Goal: Submit feedback/report problem: Submit feedback/report problem

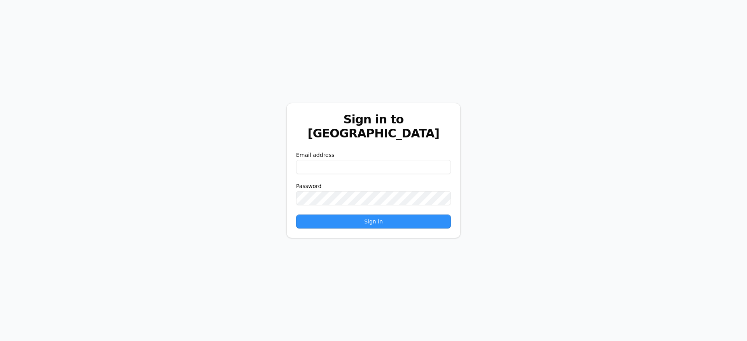
click at [360, 160] on input "email" at bounding box center [373, 167] width 155 height 14
paste input "**********"
type input "**********"
click at [316, 214] on button "Sign in" at bounding box center [373, 221] width 155 height 14
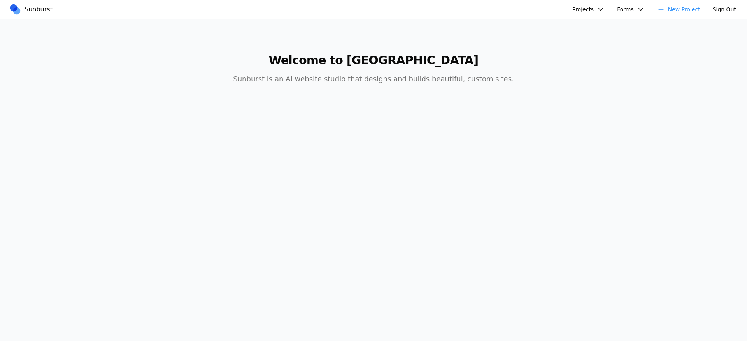
click at [596, 16] on nav "Sunburst Projects AIC - Coal Creek Version New Project Forms AIC - Coal Creek V…" at bounding box center [373, 9] width 747 height 19
click at [596, 11] on button "Projects" at bounding box center [589, 9] width 42 height 12
click at [589, 25] on link "AIC - Coal Creek Version" at bounding box center [609, 27] width 72 height 13
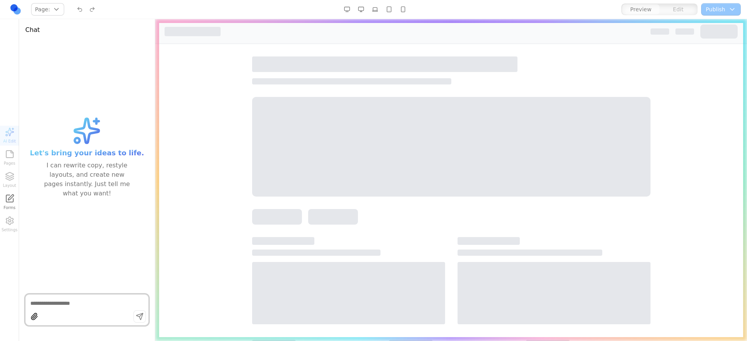
click at [63, 306] on textarea at bounding box center [86, 303] width 113 height 8
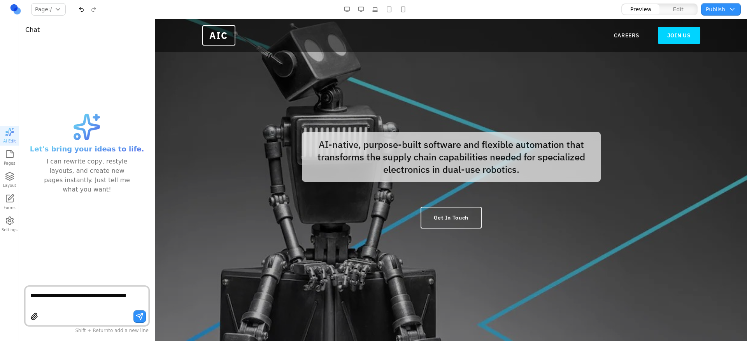
scroll to position [179, 0]
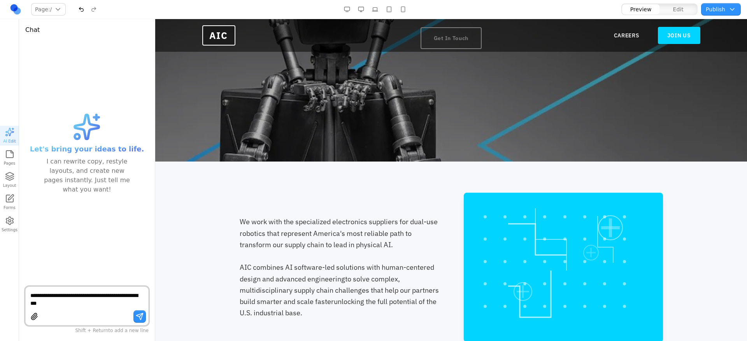
click at [93, 297] on textarea "**********" at bounding box center [86, 300] width 113 height 16
type textarea "**********"
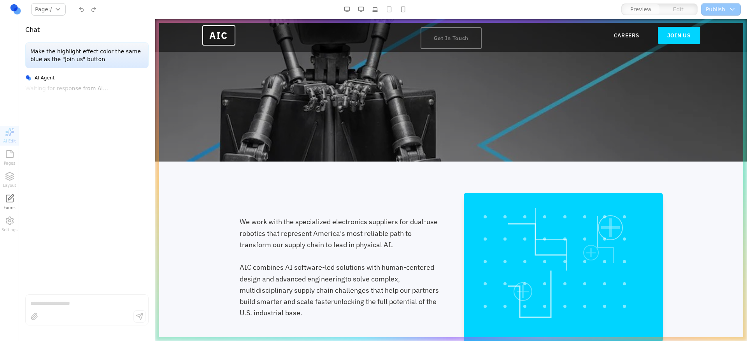
click at [89, 52] on p "Make the highlight effect color the same blue as the "Join us" button" at bounding box center [86, 55] width 113 height 16
copy p "Make the highlight effect color the same blue as the "Join us" button"
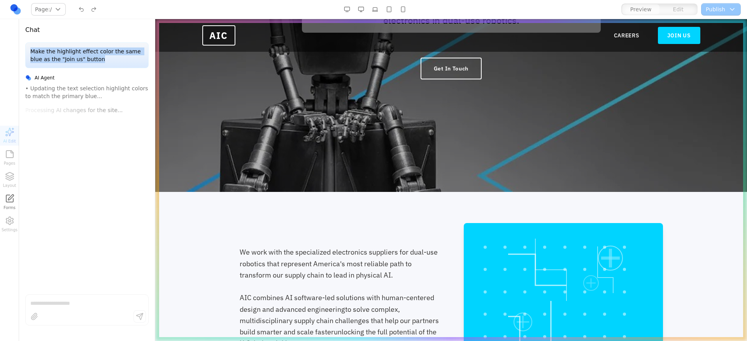
scroll to position [0, 0]
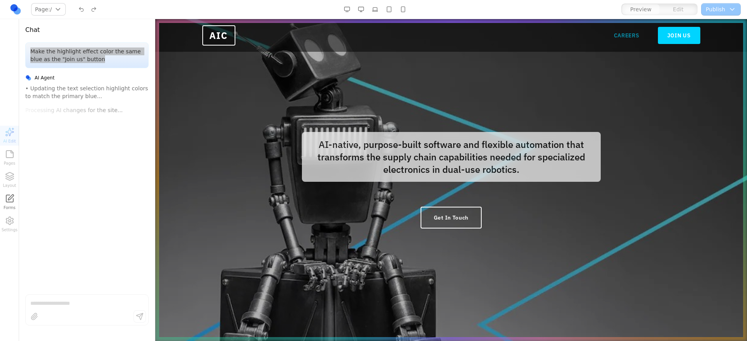
click at [629, 35] on link "CAREERS" at bounding box center [626, 36] width 25 height 8
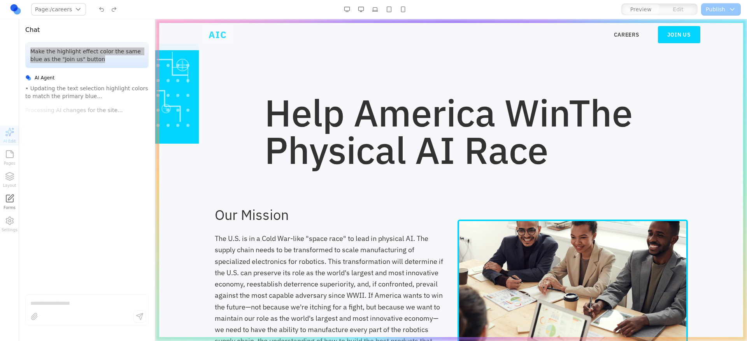
click at [216, 40] on span "AIC" at bounding box center [218, 34] width 32 height 19
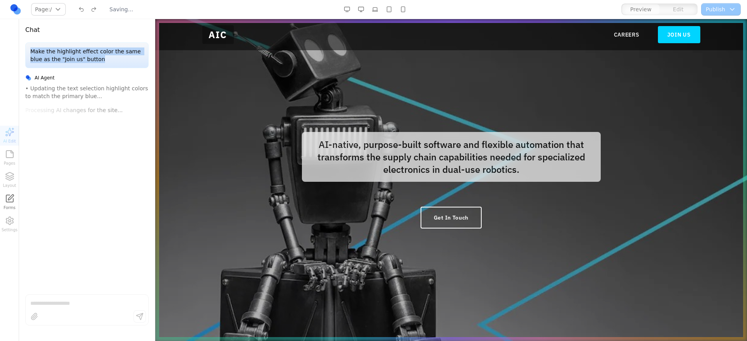
click at [385, 9] on button "button" at bounding box center [389, 9] width 12 height 12
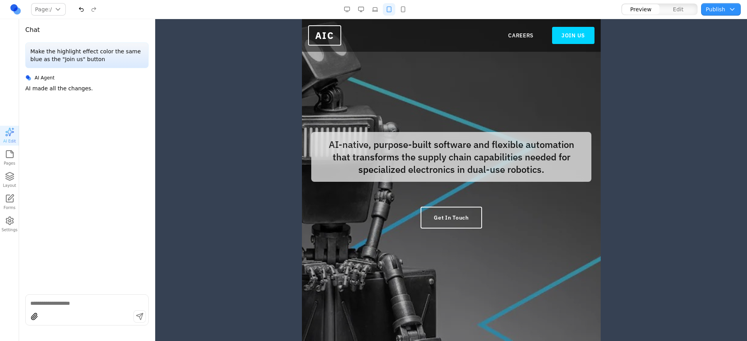
click at [410, 9] on div at bounding box center [375, 9] width 240 height 12
click at [404, 8] on button "button" at bounding box center [403, 9] width 12 height 12
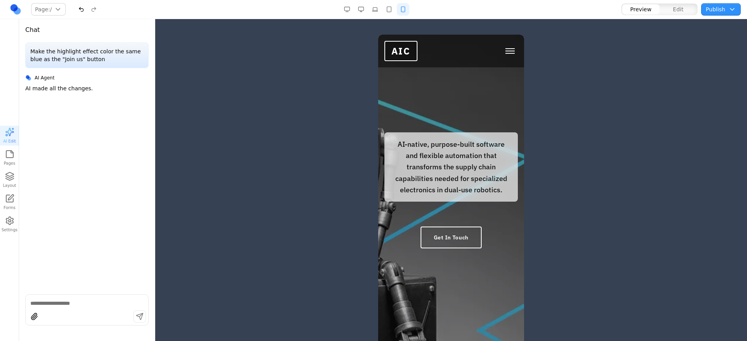
click at [393, 8] on button "button" at bounding box center [389, 9] width 12 height 12
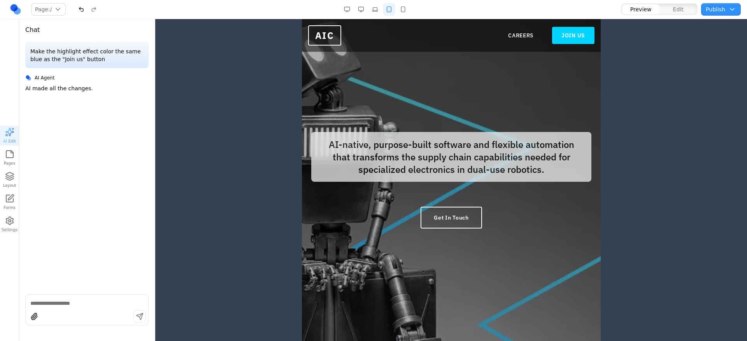
click at [373, 11] on button "button" at bounding box center [375, 9] width 12 height 12
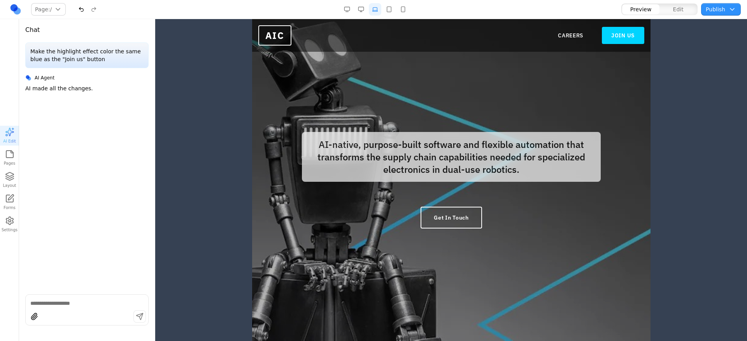
click at [363, 12] on button "button" at bounding box center [361, 9] width 12 height 12
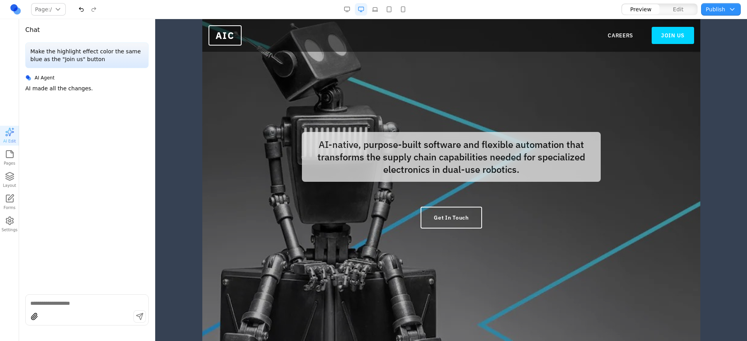
click at [361, 9] on button "button" at bounding box center [361, 9] width 12 height 12
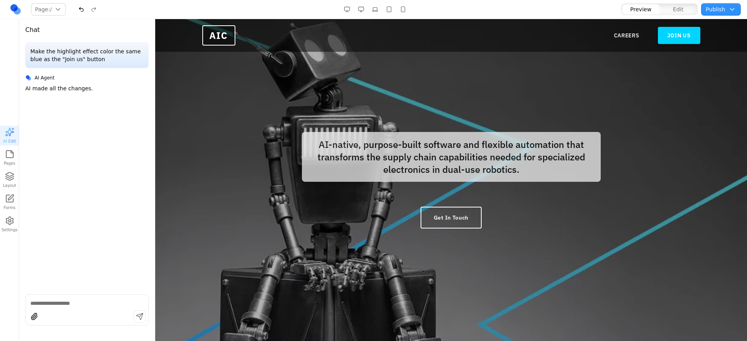
click at [98, 265] on div "Make the highlight effect color the same blue as the "Join us" button AI Agent …" at bounding box center [87, 165] width 136 height 246
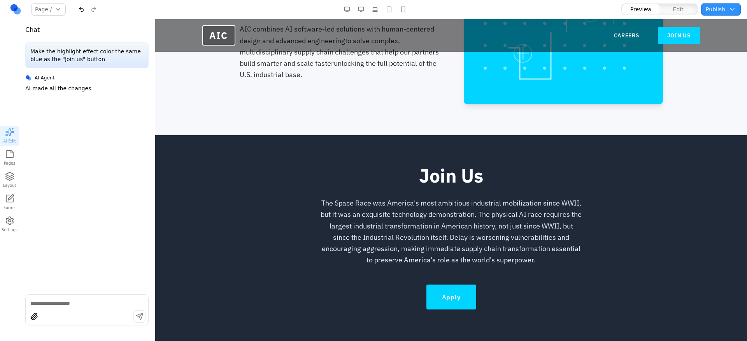
scroll to position [424, 0]
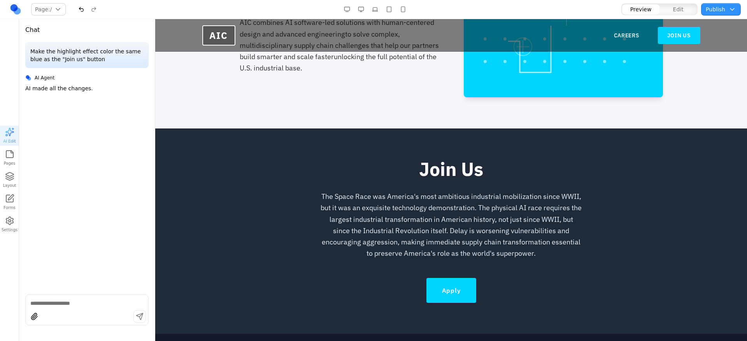
drag, startPoint x: 294, startPoint y: 44, endPoint x: 240, endPoint y: 52, distance: 54.6
click at [239, 51] on header "AIC CAREERS JOIN US CAREERS JOIN US" at bounding box center [451, 35] width 592 height 33
drag, startPoint x: 263, startPoint y: 62, endPoint x: 230, endPoint y: 62, distance: 33.1
click at [230, 63] on div "We work with the specialized electronics suppliers for dual-use robotics that r…" at bounding box center [451, 22] width 448 height 149
click at [297, 104] on section "We work with the specialized electronics suppliers for dual-use robotics that r…" at bounding box center [451, 23] width 592 height 212
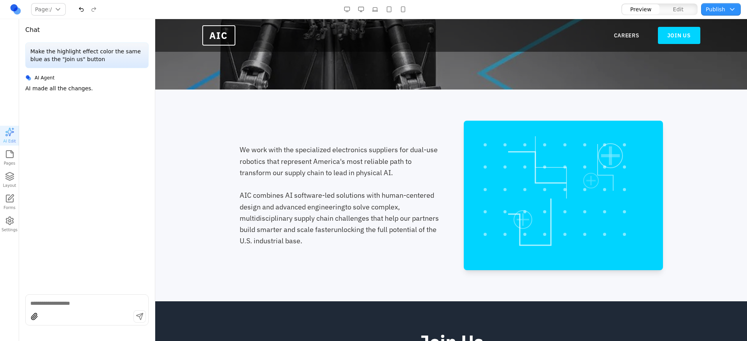
scroll to position [0, 0]
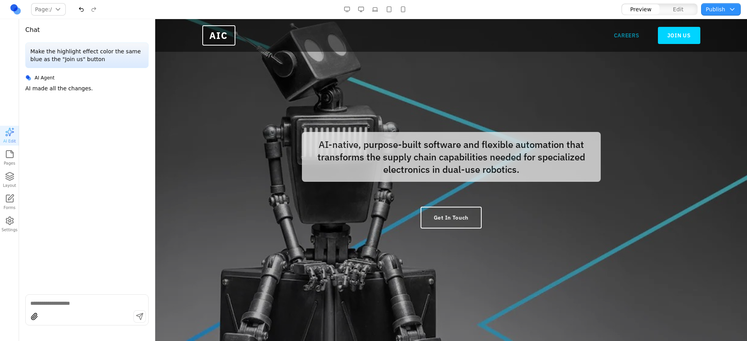
click at [617, 36] on link "CAREERS" at bounding box center [626, 36] width 25 height 8
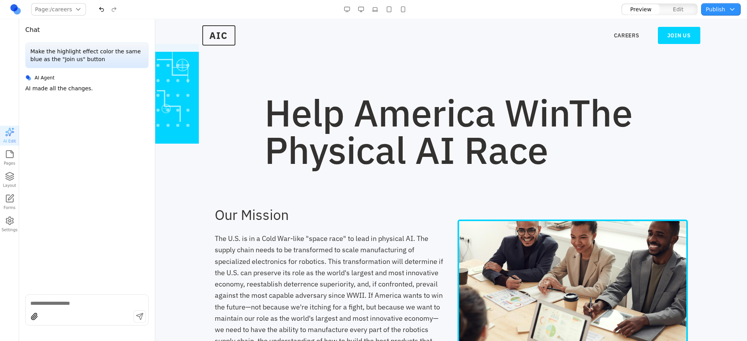
click at [493, 136] on span "The Physical AI Race" at bounding box center [449, 131] width 368 height 86
click at [489, 136] on span "The Physical AI Race" at bounding box center [449, 131] width 368 height 86
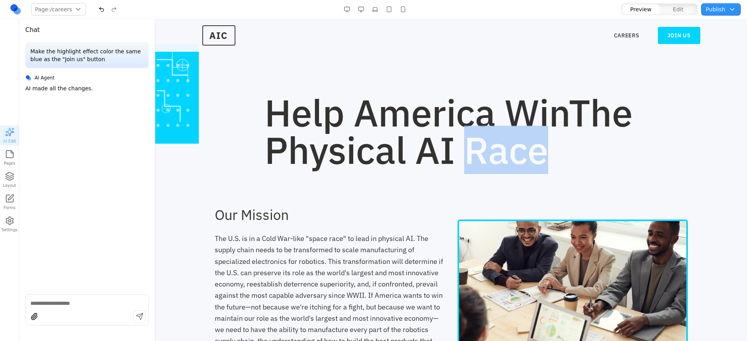
click at [489, 136] on span "The Physical AI Race" at bounding box center [449, 131] width 368 height 86
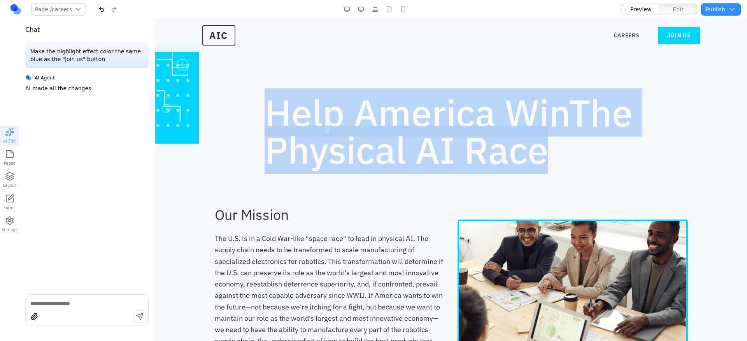
click at [489, 136] on span "The Physical AI Race" at bounding box center [449, 131] width 368 height 86
click at [376, 108] on h1 "Help America Win The Physical AI Race" at bounding box center [477, 131] width 424 height 75
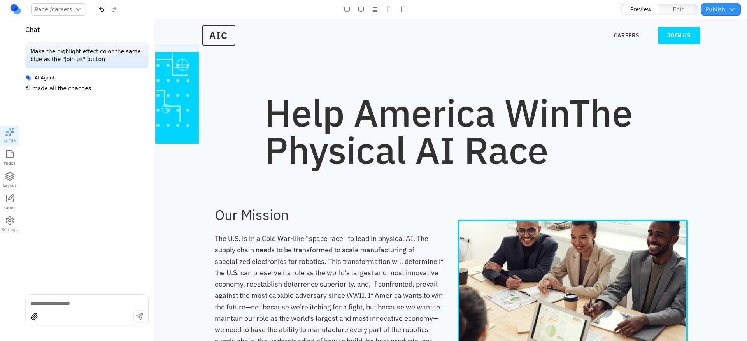
click at [363, 9] on button "button" at bounding box center [361, 9] width 12 height 12
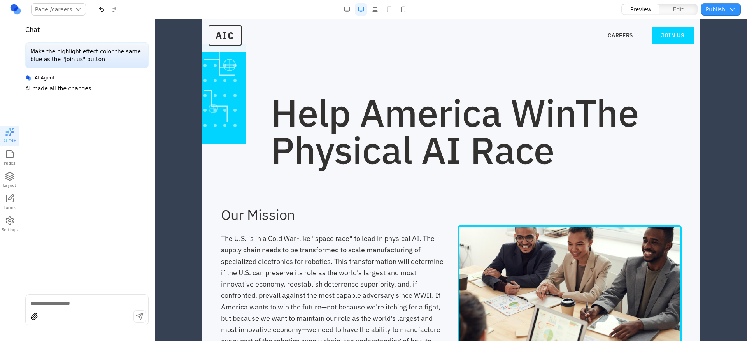
click at [360, 9] on button "button" at bounding box center [361, 9] width 12 height 12
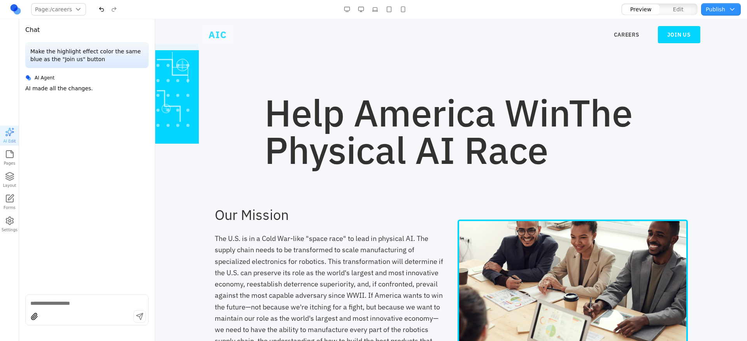
click at [228, 37] on span "AIC" at bounding box center [218, 34] width 32 height 19
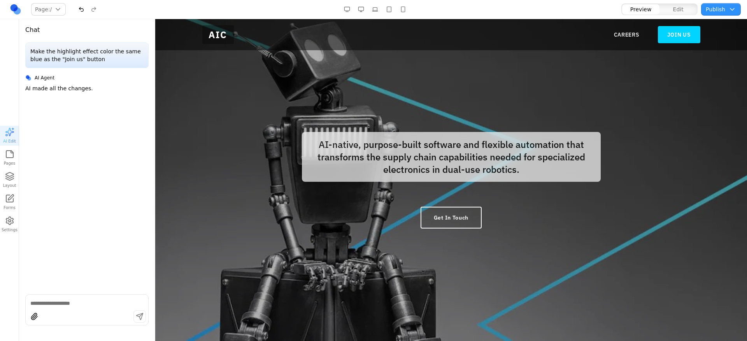
click at [75, 50] on p "Make the highlight effect color the same blue as the "Join us" button" at bounding box center [86, 55] width 113 height 16
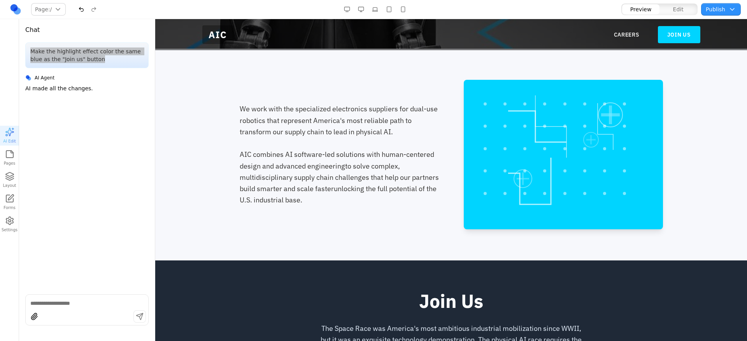
scroll to position [301, 0]
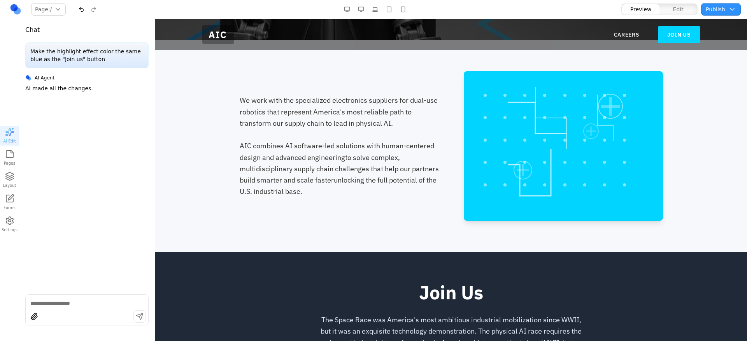
click at [87, 304] on textarea at bounding box center [86, 303] width 113 height 8
paste textarea "**********"
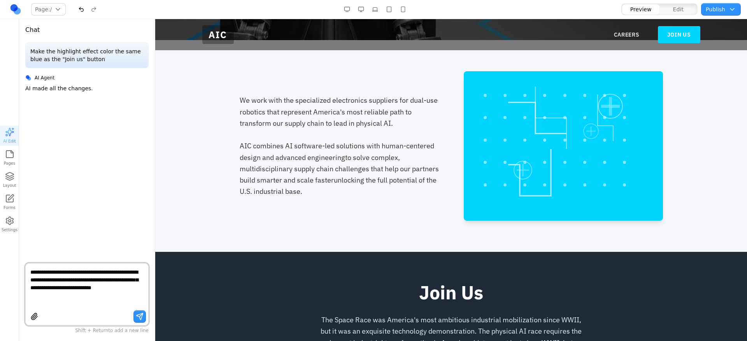
drag, startPoint x: 55, startPoint y: 273, endPoint x: 2, endPoint y: 269, distance: 53.5
click at [2, 269] on div "**********" at bounding box center [373, 170] width 747 height 341
click at [139, 295] on textarea "**********" at bounding box center [86, 291] width 113 height 31
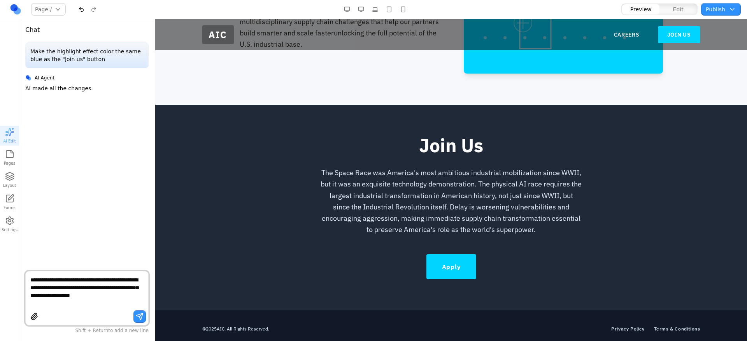
scroll to position [0, 0]
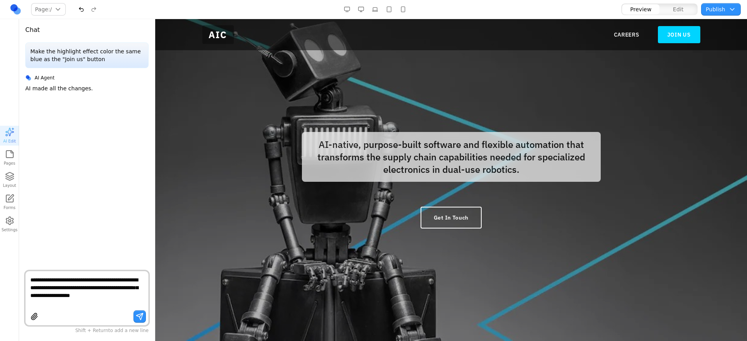
click at [393, 7] on button "button" at bounding box center [389, 9] width 12 height 12
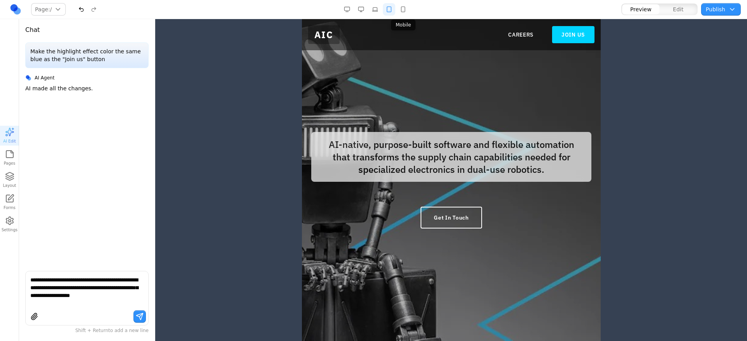
click at [406, 10] on button "button" at bounding box center [403, 9] width 12 height 12
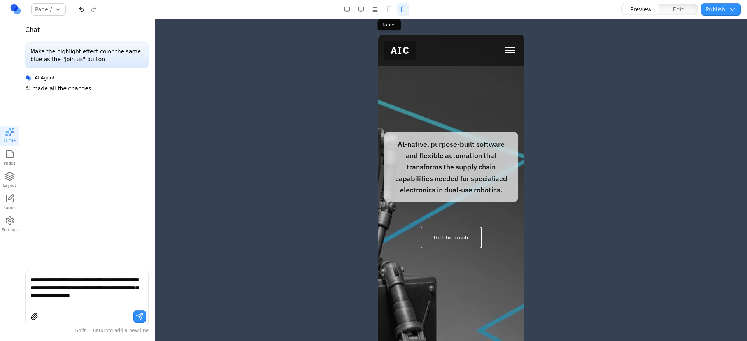
click at [387, 12] on button "button" at bounding box center [389, 9] width 12 height 12
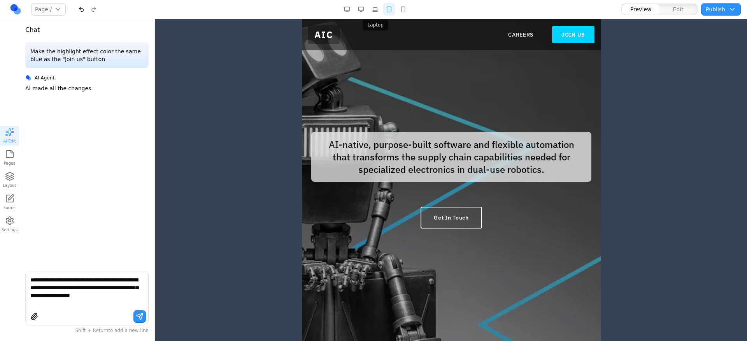
click at [378, 12] on button "button" at bounding box center [375, 9] width 12 height 12
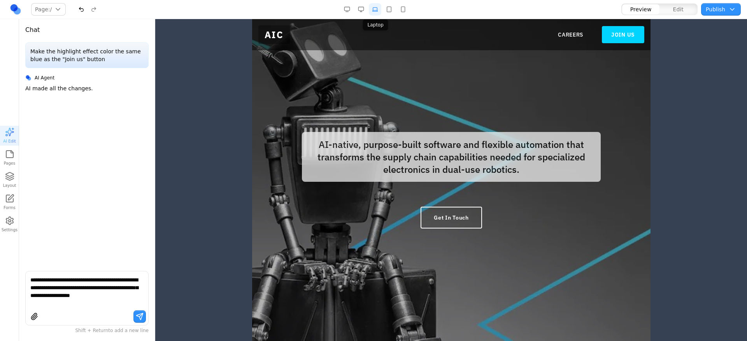
click at [373, 11] on button "button" at bounding box center [375, 9] width 12 height 12
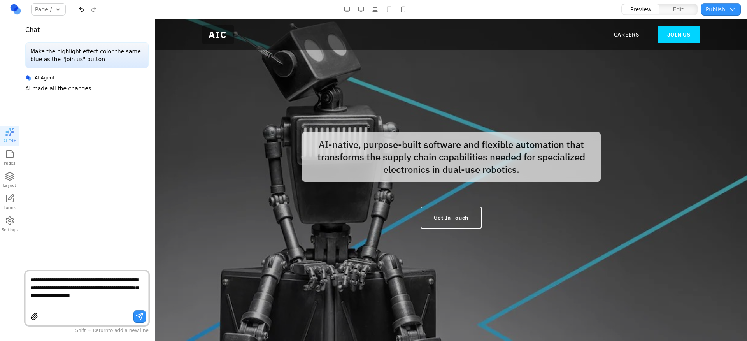
click at [82, 285] on textarea "**********" at bounding box center [86, 291] width 113 height 31
drag, startPoint x: 136, startPoint y: 295, endPoint x: 66, endPoint y: 285, distance: 71.2
click at [66, 285] on textarea "**********" at bounding box center [86, 291] width 113 height 31
drag, startPoint x: 39, startPoint y: 288, endPoint x: 154, endPoint y: 295, distance: 115.1
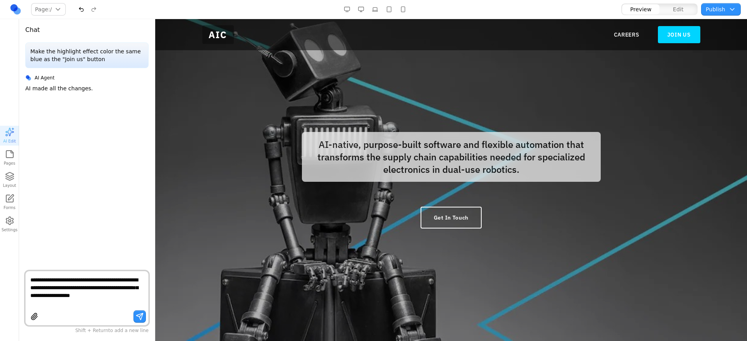
click at [154, 295] on div "**********" at bounding box center [87, 191] width 136 height 300
click at [387, 9] on button "button" at bounding box center [389, 9] width 12 height 12
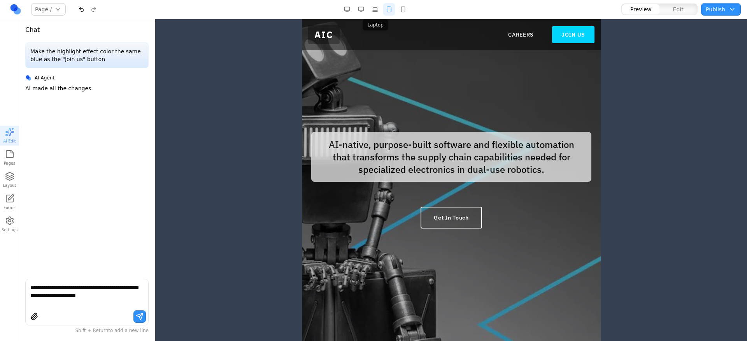
click at [378, 11] on button "button" at bounding box center [375, 9] width 12 height 12
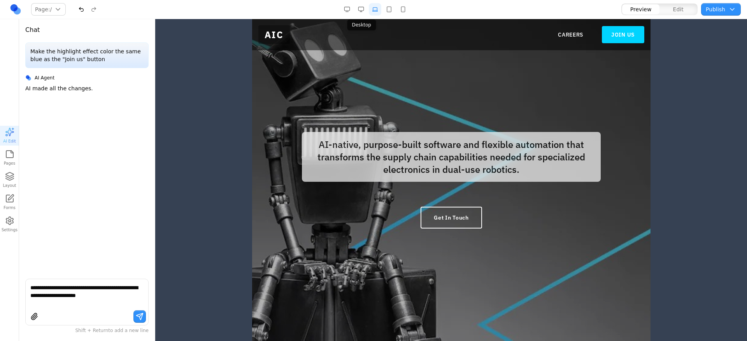
click at [356, 11] on button "button" at bounding box center [361, 9] width 12 height 12
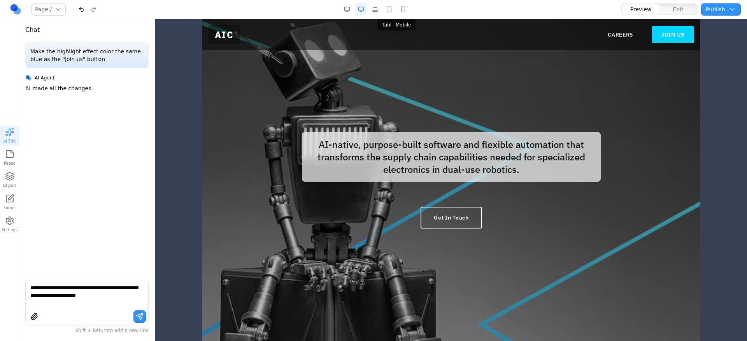
click at [407, 11] on button "button" at bounding box center [403, 9] width 12 height 12
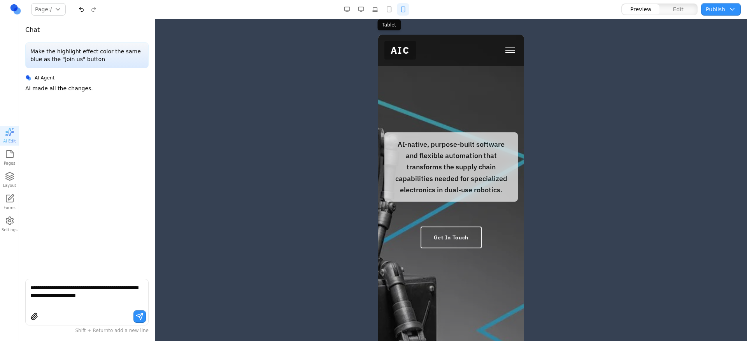
click at [386, 13] on button "button" at bounding box center [389, 9] width 12 height 12
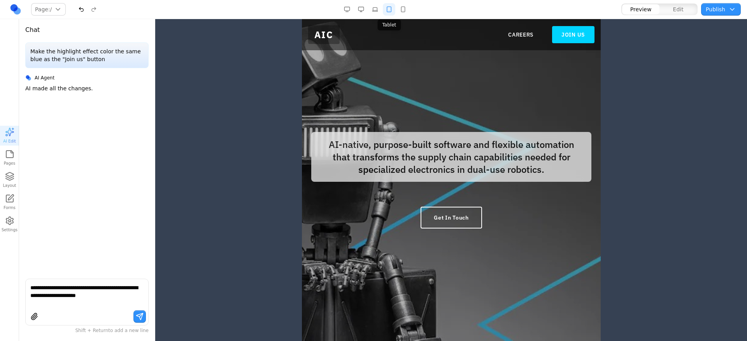
click at [388, 11] on button "button" at bounding box center [389, 9] width 12 height 12
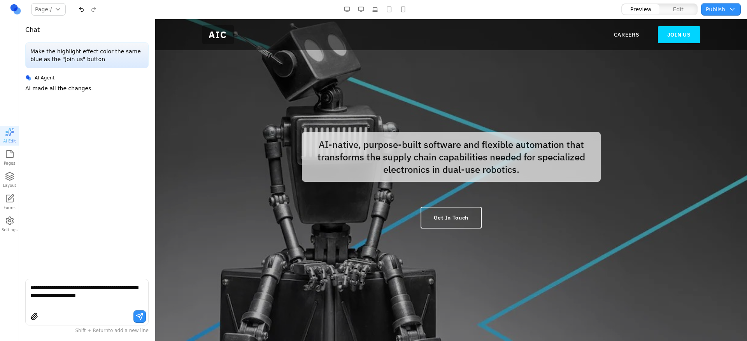
click at [126, 297] on textarea "**********" at bounding box center [86, 295] width 113 height 23
type textarea "**********"
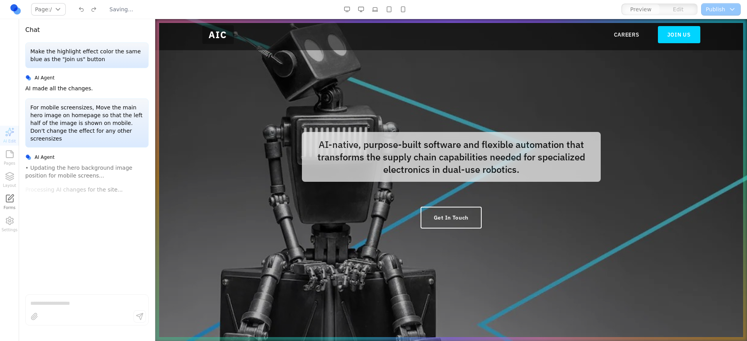
click at [404, 9] on button "button" at bounding box center [403, 9] width 12 height 12
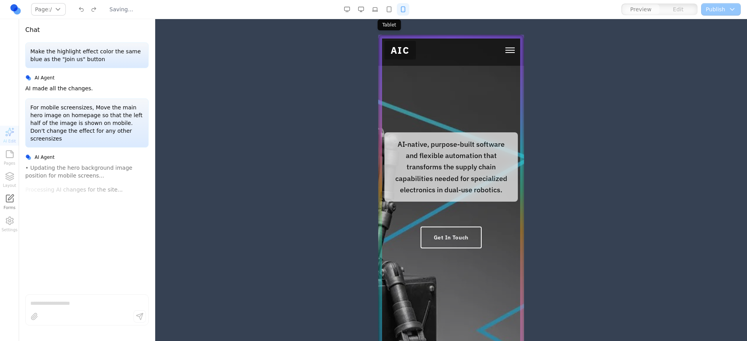
click at [392, 10] on button "button" at bounding box center [389, 9] width 12 height 12
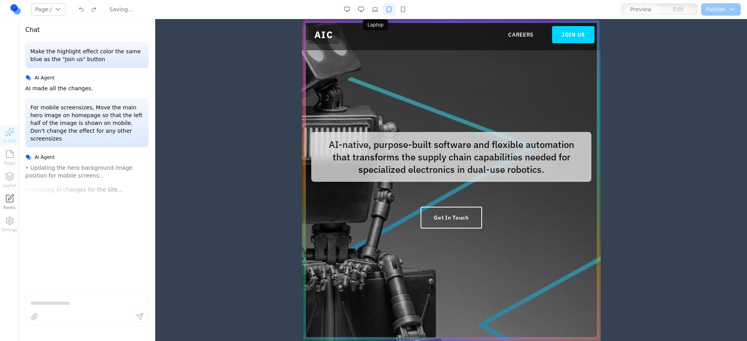
click at [373, 12] on button "button" at bounding box center [375, 9] width 12 height 12
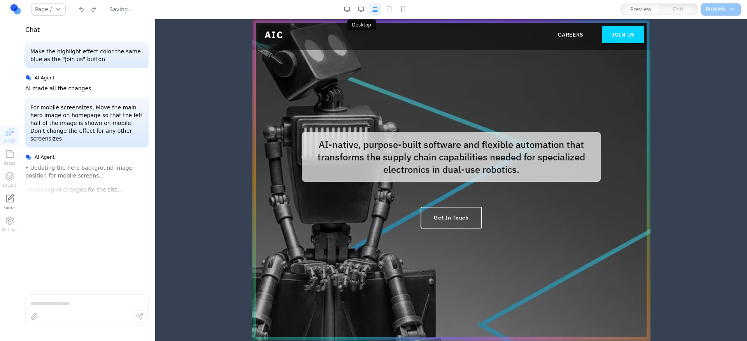
click at [355, 12] on button "button" at bounding box center [361, 9] width 12 height 12
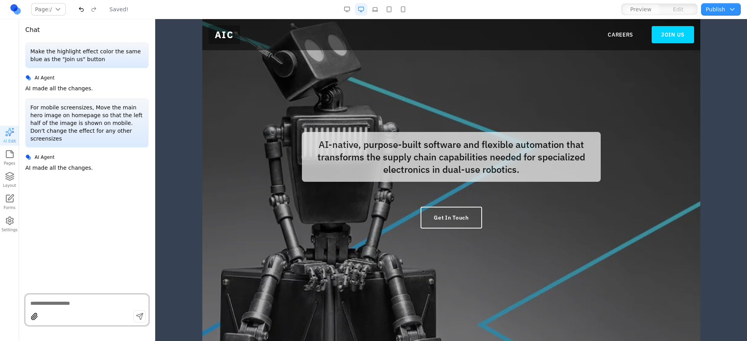
click at [344, 12] on button "button" at bounding box center [347, 9] width 12 height 12
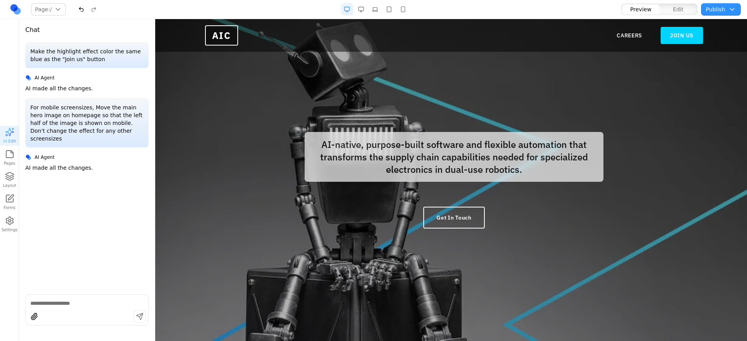
click at [399, 8] on button "button" at bounding box center [403, 9] width 12 height 12
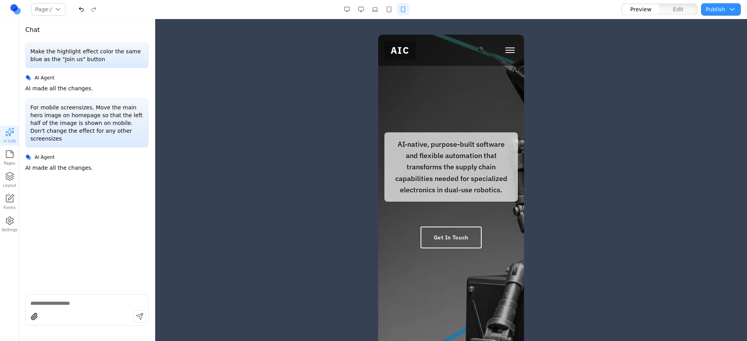
click at [93, 107] on p "For mobile screensizes, Move the main hero image on homepage so that the left h…" at bounding box center [86, 123] width 113 height 39
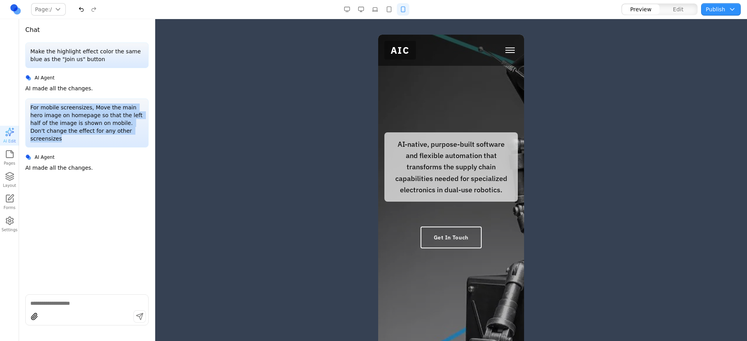
click at [93, 107] on p "For mobile screensizes, Move the main hero image on homepage so that the left h…" at bounding box center [86, 123] width 113 height 39
copy p "For mobile screensizes, Move the main hero image on homepage so that the left h…"
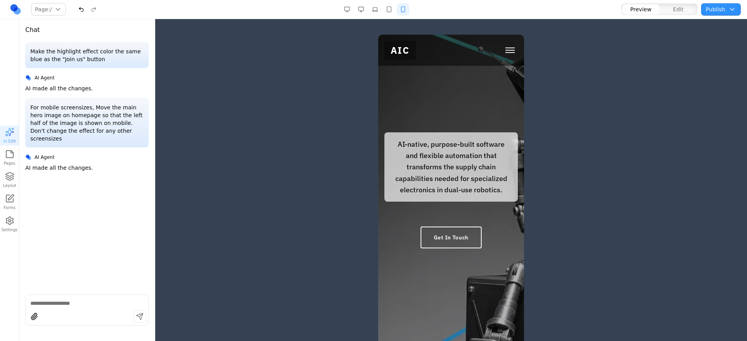
click at [52, 304] on textarea at bounding box center [86, 303] width 113 height 8
paste textarea "**********"
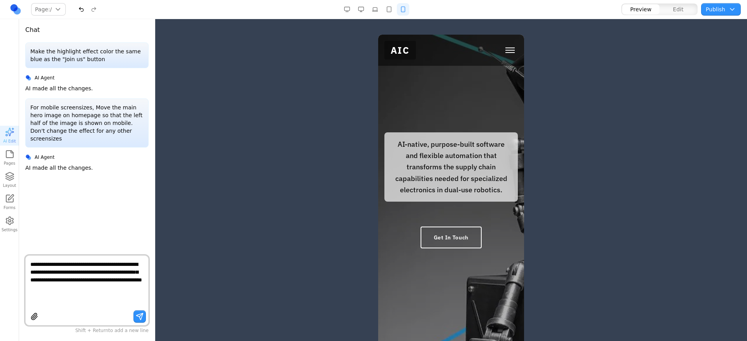
click at [92, 264] on textarea "**********" at bounding box center [86, 283] width 113 height 47
click at [115, 272] on textarea "**********" at bounding box center [86, 283] width 113 height 47
type textarea "**********"
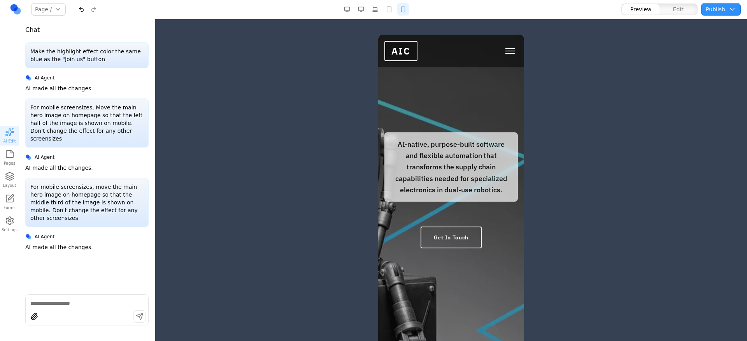
click at [98, 202] on p "For mobile screensizes, move the main hero image on homepage so that the middle…" at bounding box center [86, 202] width 113 height 39
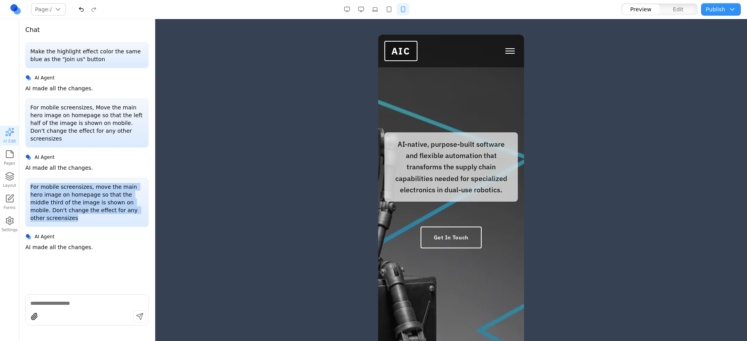
click at [98, 202] on p "For mobile screensizes, move the main hero image on homepage so that the middle…" at bounding box center [86, 202] width 113 height 39
copy p "For mobile screensizes, move the main hero image on homepage so that the middle…"
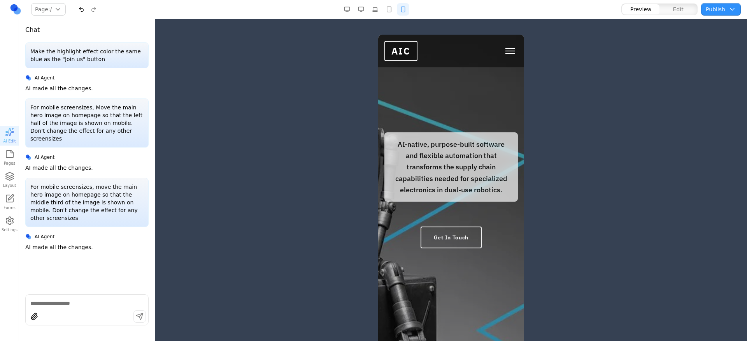
click at [72, 311] on div at bounding box center [87, 317] width 123 height 15
paste textarea "**********"
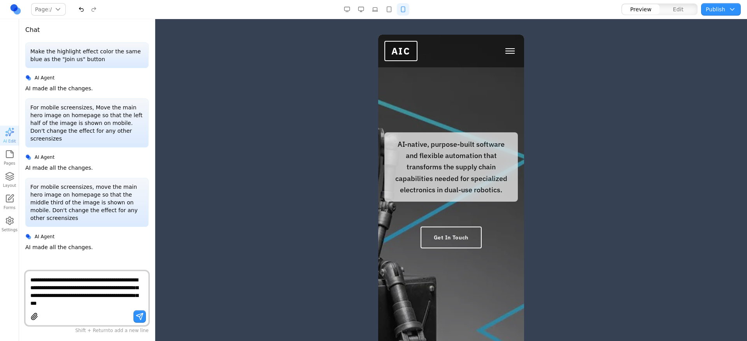
click at [127, 281] on textarea "**********" at bounding box center [86, 291] width 113 height 31
click at [119, 286] on textarea "**********" at bounding box center [86, 291] width 113 height 31
type textarea "**********"
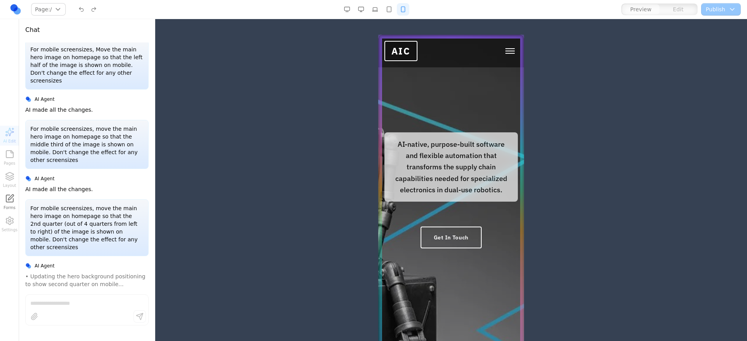
scroll to position [72, 0]
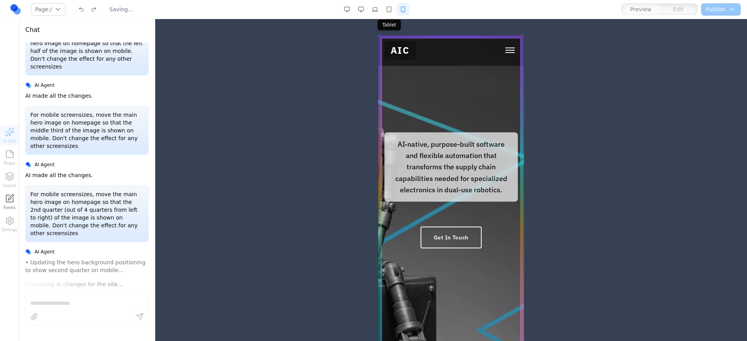
click at [386, 11] on button "button" at bounding box center [389, 9] width 12 height 12
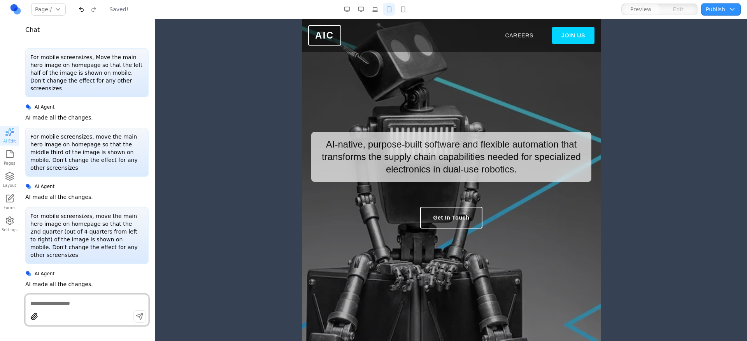
scroll to position [0, 0]
click at [376, 12] on button "button" at bounding box center [375, 9] width 12 height 12
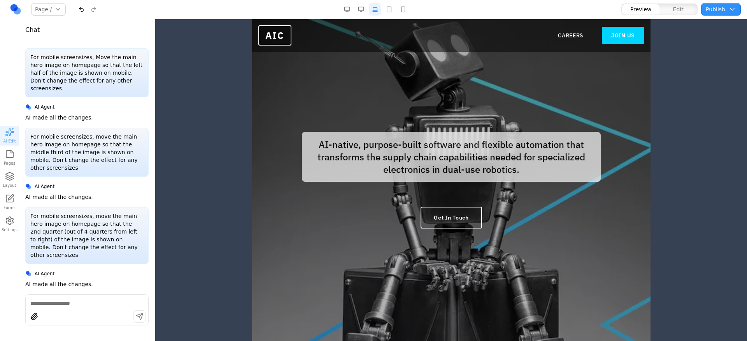
click at [363, 10] on button "button" at bounding box center [361, 9] width 12 height 12
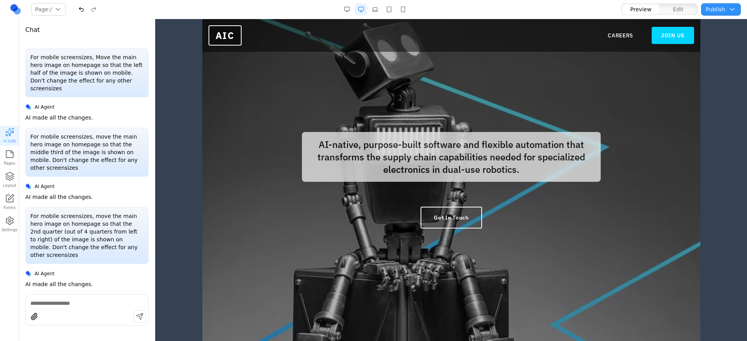
click at [359, 10] on button "button" at bounding box center [361, 9] width 12 height 12
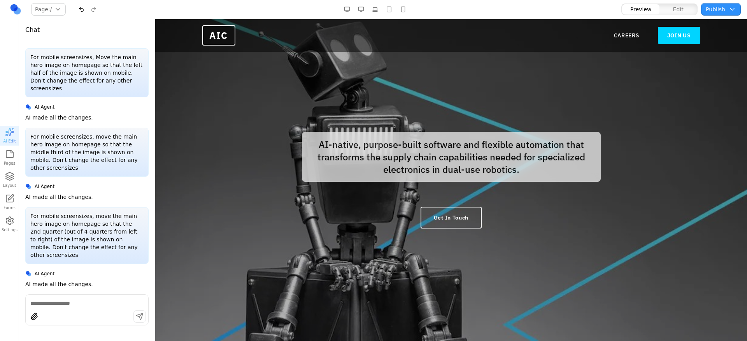
click at [349, 11] on button "button" at bounding box center [347, 9] width 12 height 12
click at [348, 10] on button "button" at bounding box center [347, 9] width 12 height 12
click at [401, 7] on button "button" at bounding box center [403, 9] width 12 height 12
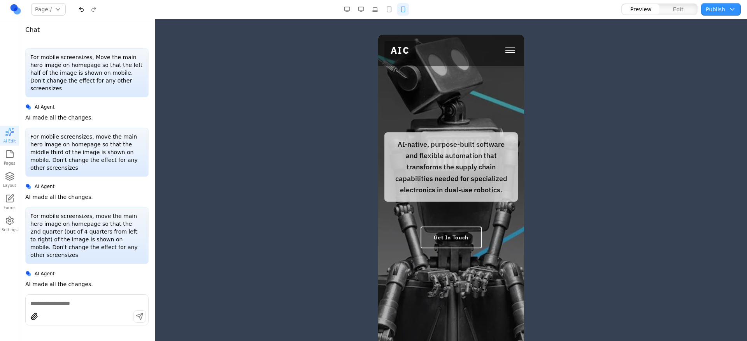
click at [392, 11] on button "button" at bounding box center [389, 9] width 12 height 12
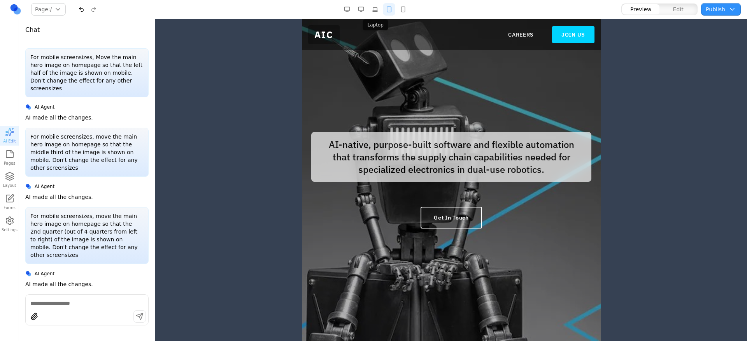
click at [373, 9] on button "button" at bounding box center [375, 9] width 12 height 12
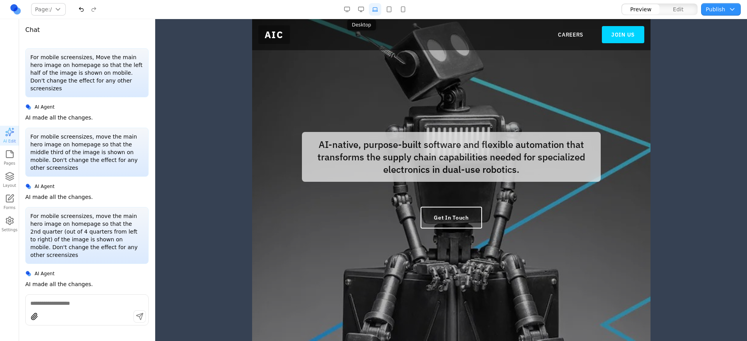
click at [359, 11] on button "button" at bounding box center [361, 9] width 12 height 12
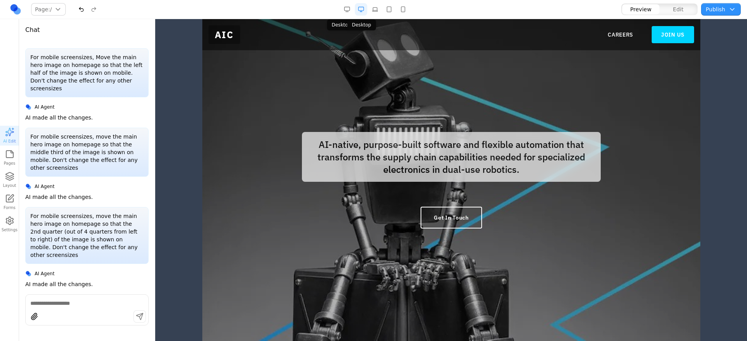
click at [349, 11] on button "button" at bounding box center [347, 9] width 12 height 12
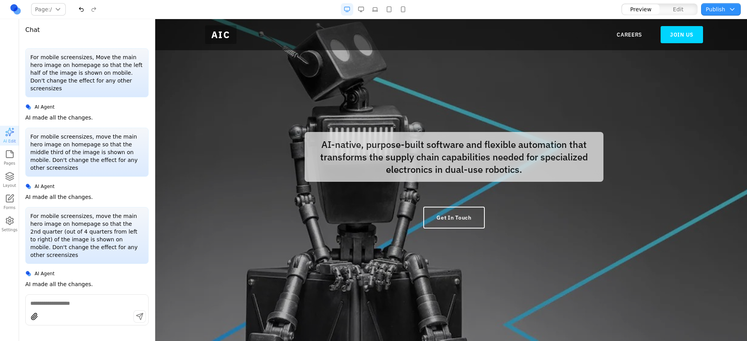
click at [50, 227] on p "For mobile screensizes, move the main hero image on homepage so that the 2nd qu…" at bounding box center [86, 235] width 113 height 47
click at [51, 226] on p "For mobile screensizes, move the main hero image on homepage so that the 2nd qu…" at bounding box center [86, 235] width 113 height 47
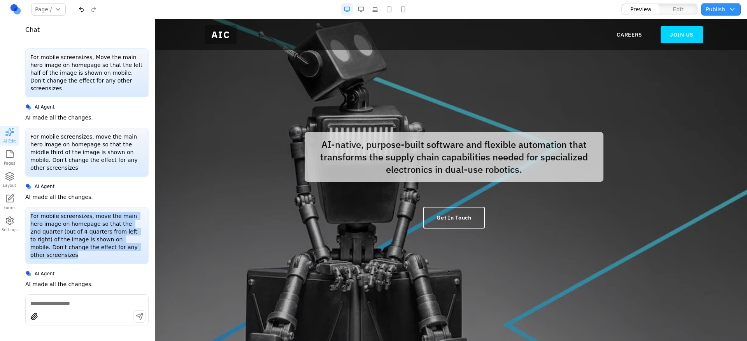
click at [51, 226] on p "For mobile screensizes, move the main hero image on homepage so that the 2nd qu…" at bounding box center [86, 235] width 113 height 47
click at [401, 12] on button "button" at bounding box center [403, 9] width 12 height 12
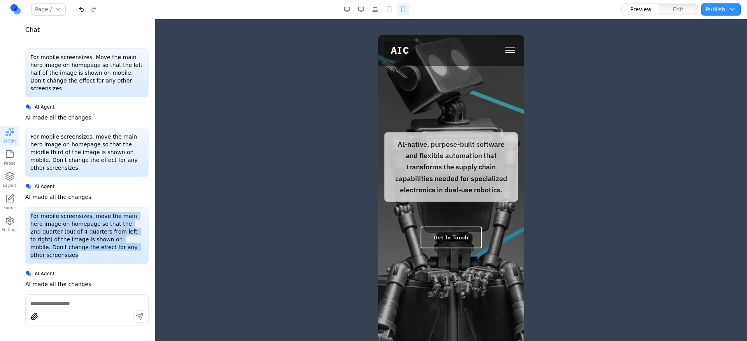
click at [387, 9] on button "button" at bounding box center [389, 9] width 12 height 12
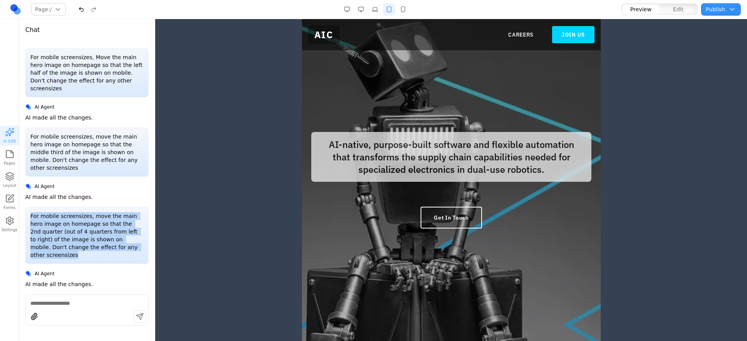
click at [375, 12] on button "button" at bounding box center [375, 9] width 12 height 12
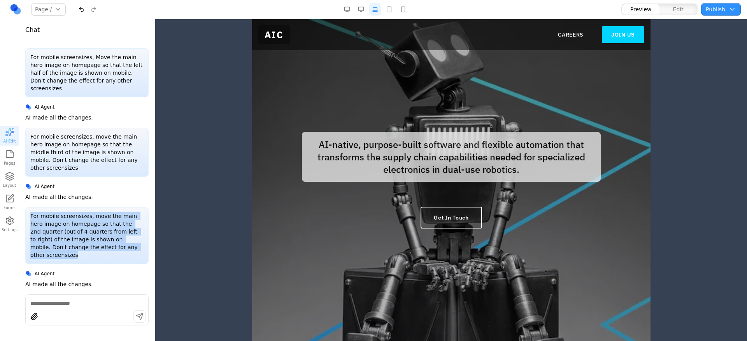
click at [363, 12] on button "button" at bounding box center [361, 9] width 12 height 12
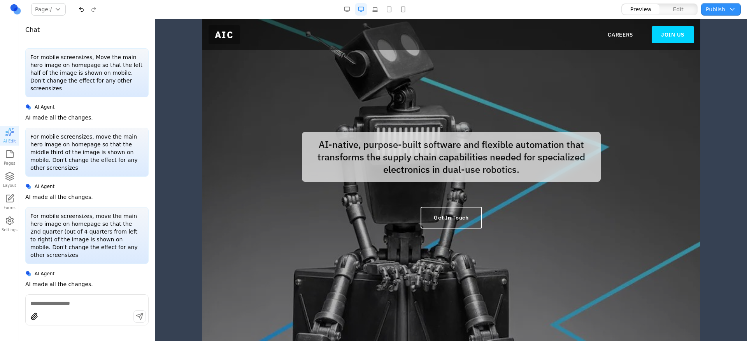
click at [353, 14] on div at bounding box center [375, 9] width 69 height 12
click at [369, 12] on button "button" at bounding box center [375, 9] width 12 height 12
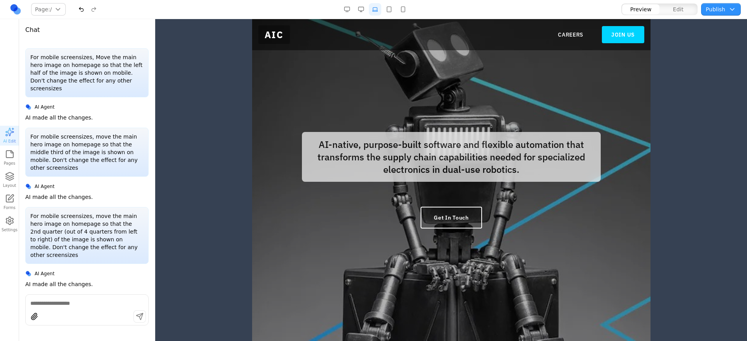
click at [357, 12] on button "button" at bounding box center [361, 9] width 12 height 12
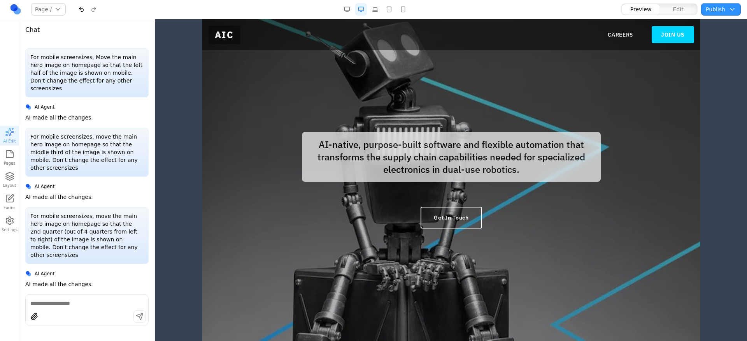
click at [346, 12] on button "button" at bounding box center [347, 9] width 12 height 12
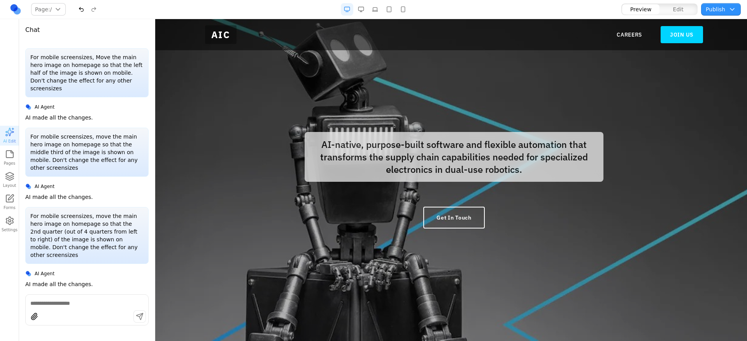
click at [400, 12] on button "button" at bounding box center [403, 9] width 12 height 12
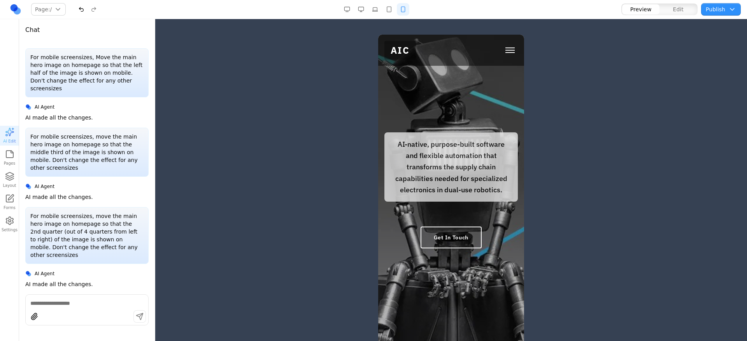
scroll to position [27, 0]
